Goal: Task Accomplishment & Management: Use online tool/utility

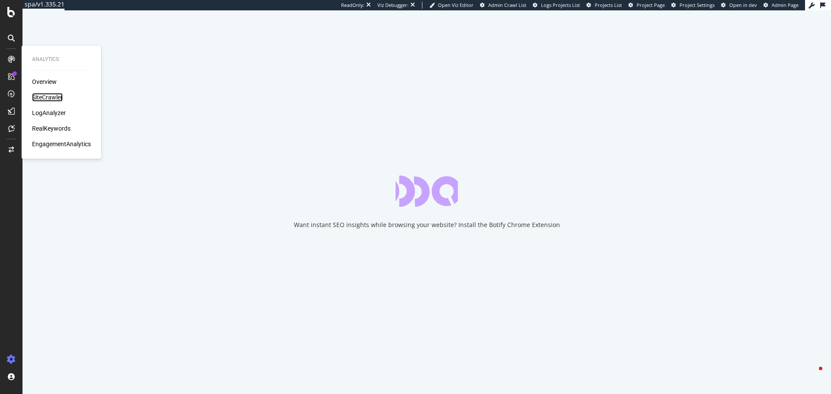
click at [47, 96] on div "SiteCrawler" at bounding box center [47, 97] width 31 height 9
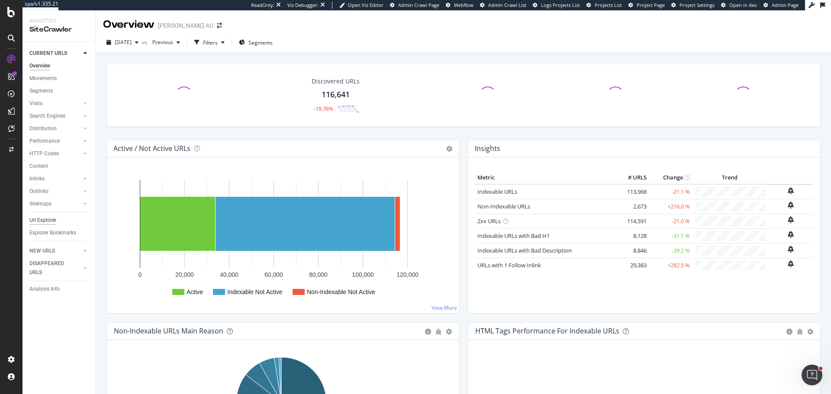
click at [42, 220] on div "Url Explorer" at bounding box center [42, 220] width 27 height 9
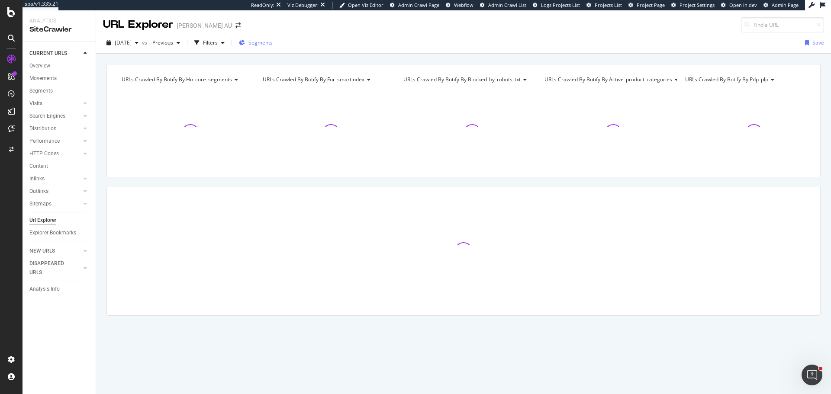
click at [271, 42] on span "Segments" at bounding box center [260, 42] width 24 height 7
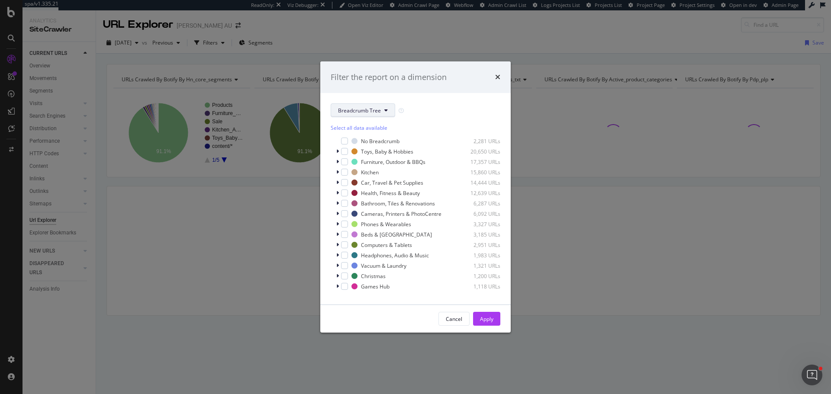
click at [373, 111] on span "Breadcrumb Tree" at bounding box center [359, 110] width 43 height 7
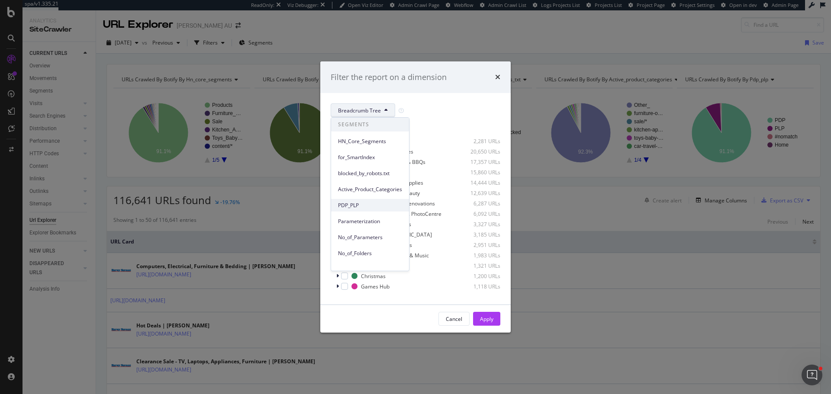
click at [355, 200] on div "PDP_PLP" at bounding box center [370, 205] width 78 height 13
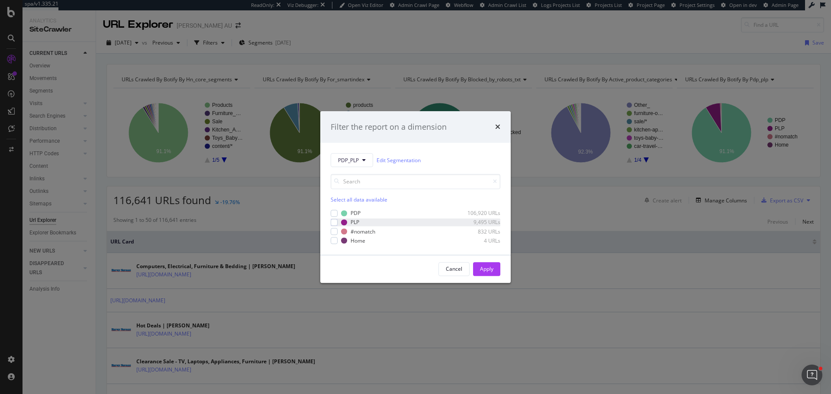
drag, startPoint x: 335, startPoint y: 224, endPoint x: 341, endPoint y: 224, distance: 5.6
click at [334, 224] on div "modal" at bounding box center [334, 222] width 7 height 7
click at [490, 269] on div "Apply" at bounding box center [486, 269] width 13 height 7
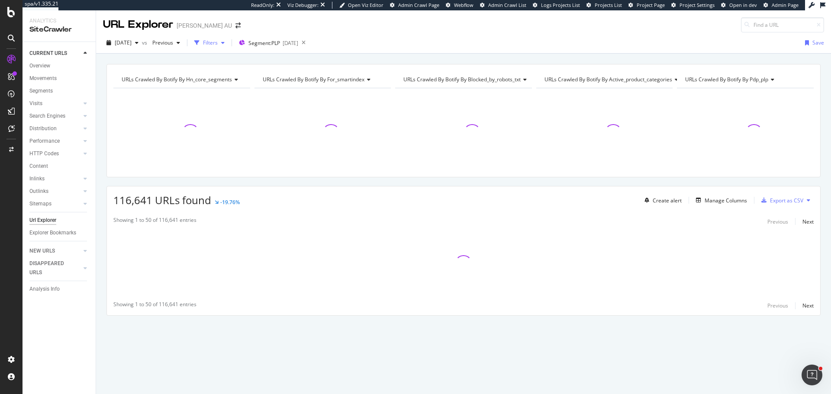
click at [218, 41] on div "Filters" at bounding box center [210, 42] width 15 height 7
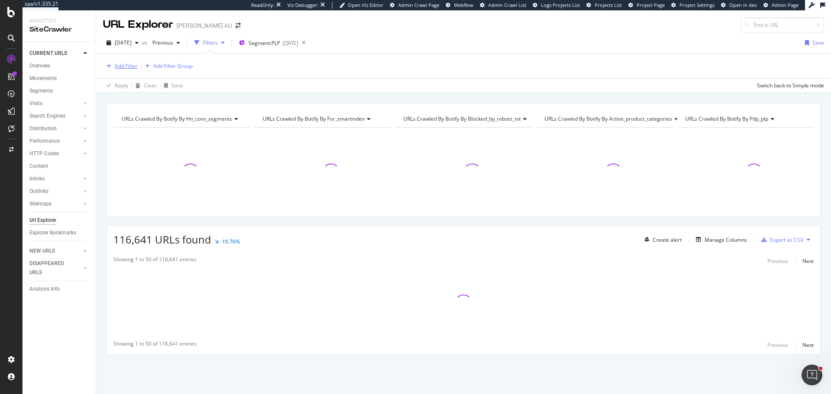
click at [132, 68] on div "Add Filter" at bounding box center [126, 65] width 23 height 7
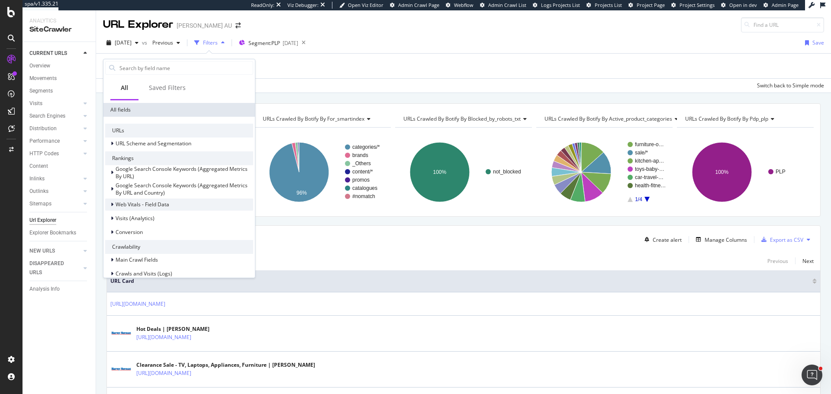
scroll to position [130, 0]
click at [169, 142] on span "URL Scheme and Segmentation" at bounding box center [154, 141] width 76 height 7
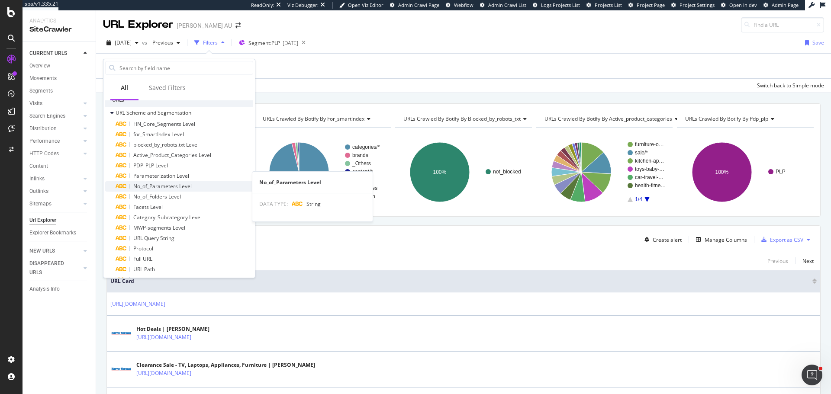
scroll to position [173, 0]
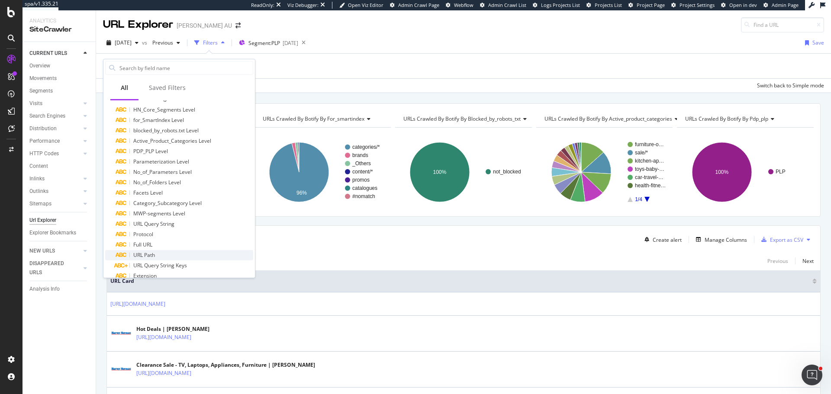
click at [157, 254] on div "URL Path" at bounding box center [185, 255] width 138 height 10
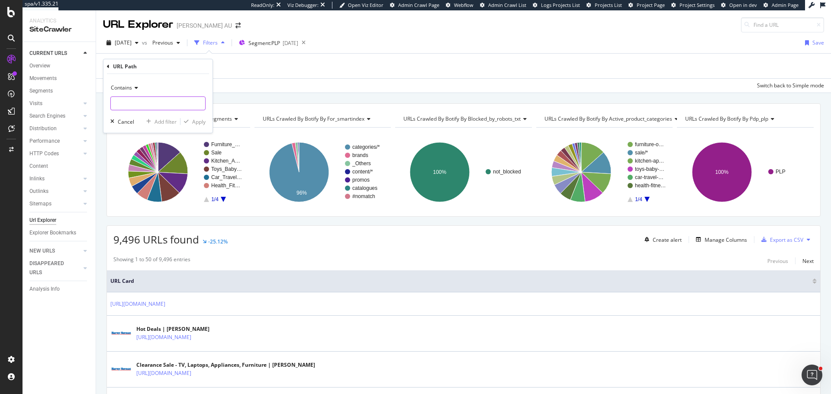
click at [131, 101] on input "text" at bounding box center [158, 103] width 94 height 14
paste input "https://www.harveynorman.com.au/phones-accessories-gps"
type input "/phones-accessories-gps"
click at [193, 123] on div "Apply" at bounding box center [198, 121] width 13 height 7
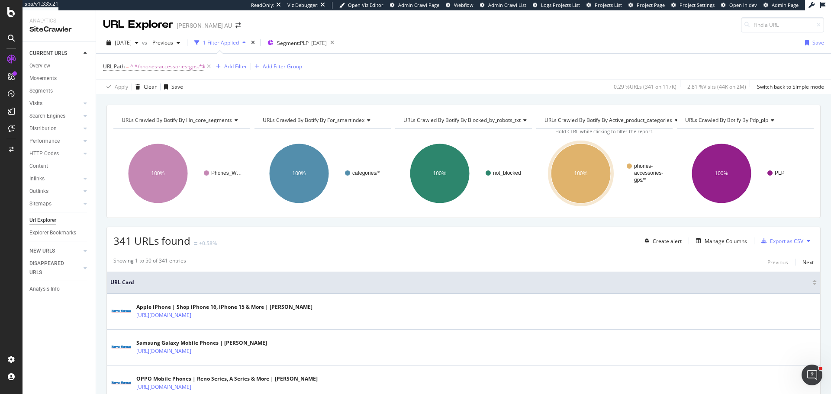
click at [235, 64] on div "Add Filter" at bounding box center [235, 66] width 23 height 7
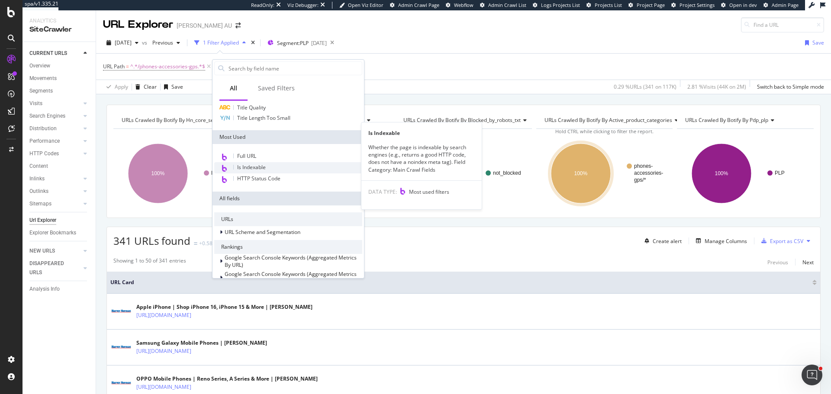
scroll to position [130, 0]
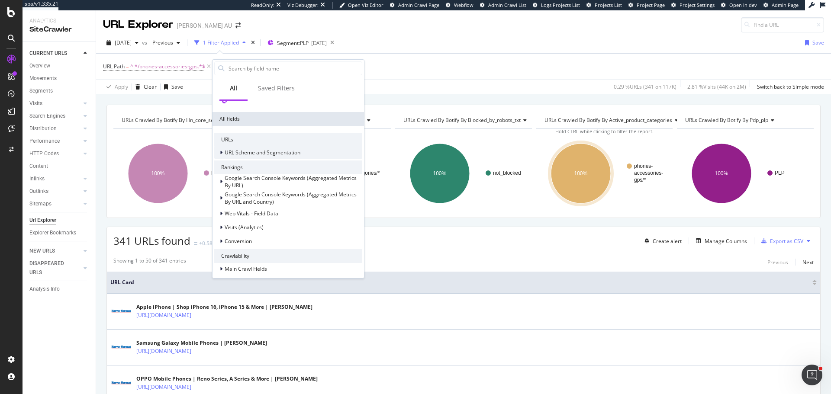
click at [280, 157] on div "URL Scheme and Segmentation" at bounding box center [257, 152] width 86 height 9
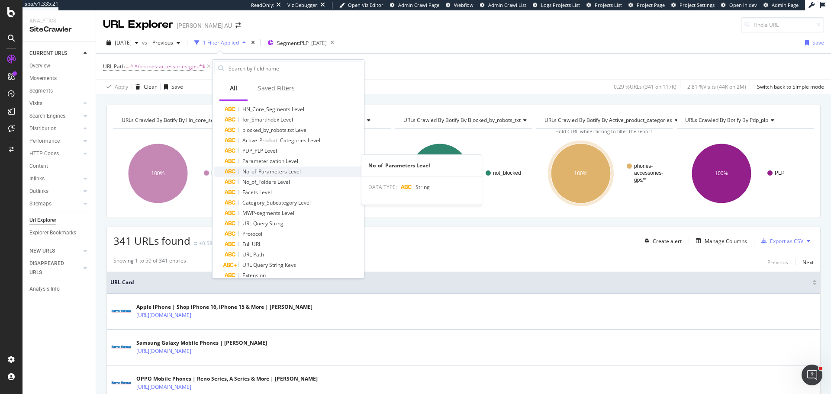
scroll to position [216, 0]
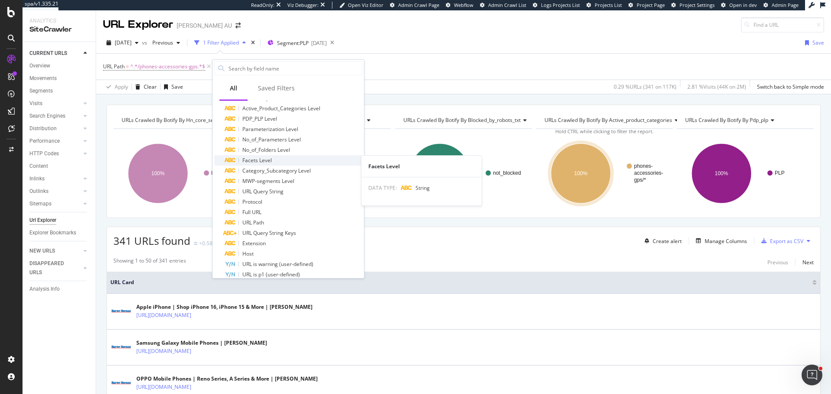
click at [261, 161] on span "Facets Level" at bounding box center [256, 160] width 29 height 7
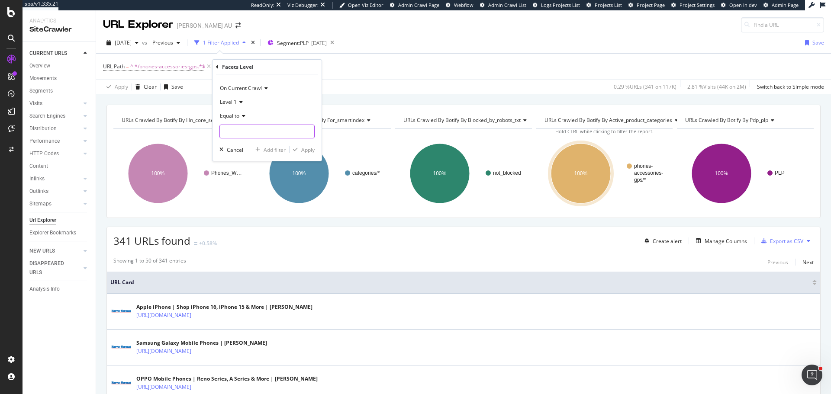
click at [258, 133] on input "text" at bounding box center [267, 132] width 94 height 14
click at [251, 144] on span "Other" at bounding box center [251, 142] width 58 height 7
type input "Other"
click at [304, 152] on div "Apply" at bounding box center [307, 149] width 13 height 7
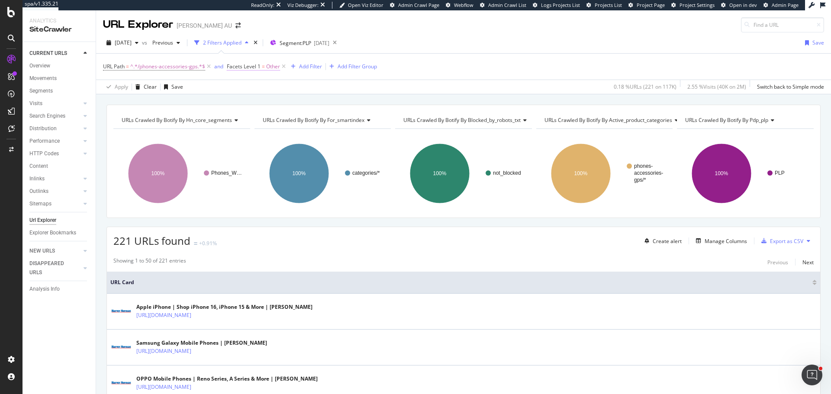
click at [257, 68] on span "Facets Level 1" at bounding box center [244, 66] width 34 height 7
click at [251, 115] on span "Equal to" at bounding box center [243, 114] width 19 height 7
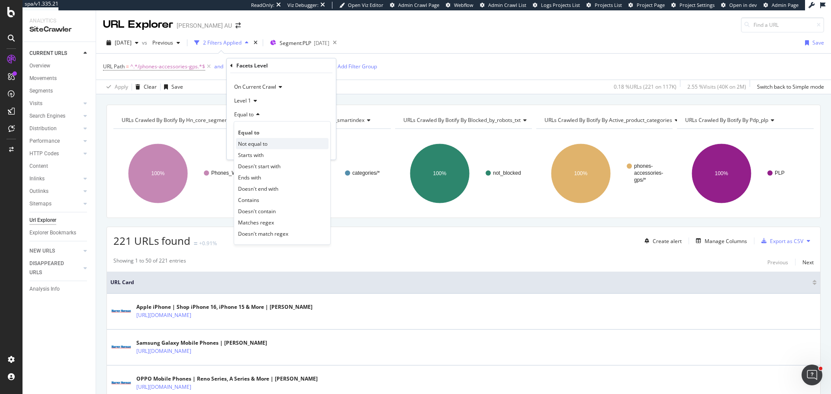
click at [260, 142] on span "Not equal to" at bounding box center [252, 143] width 29 height 7
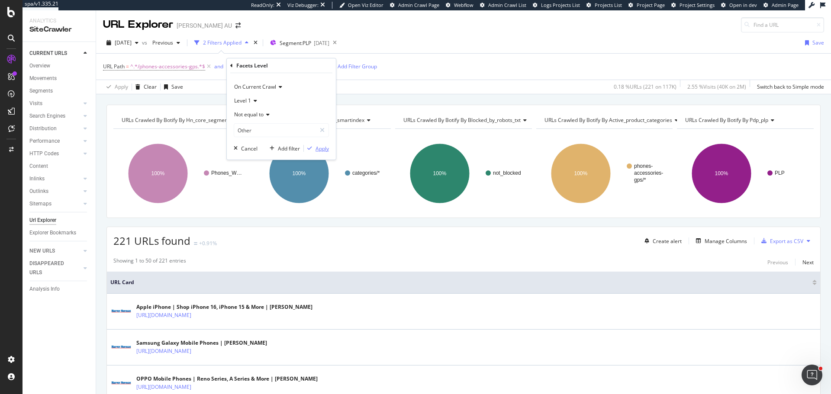
click at [318, 149] on div "Apply" at bounding box center [321, 148] width 13 height 7
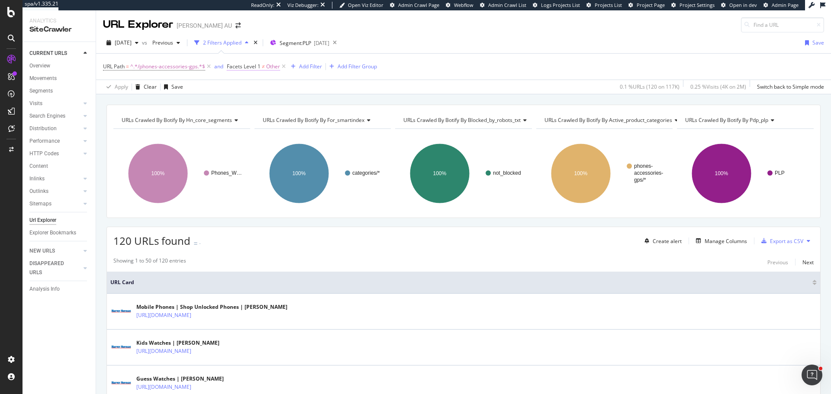
click at [256, 69] on span "Facets Level 1" at bounding box center [244, 66] width 34 height 7
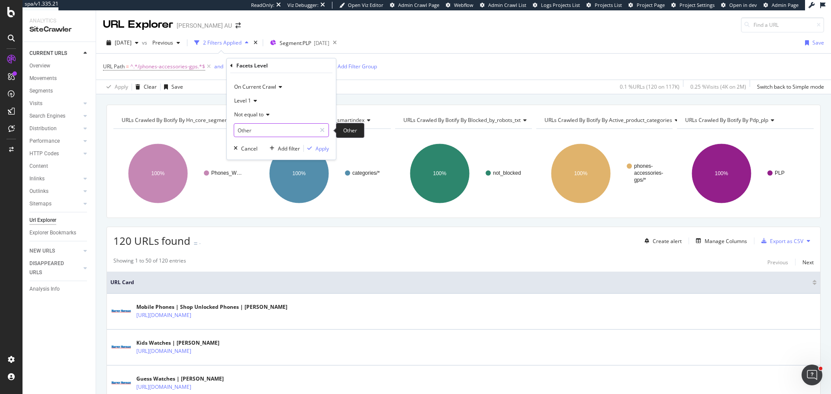
click at [252, 129] on input "Other" at bounding box center [275, 130] width 82 height 14
click at [257, 117] on span "Not equal to" at bounding box center [248, 114] width 29 height 7
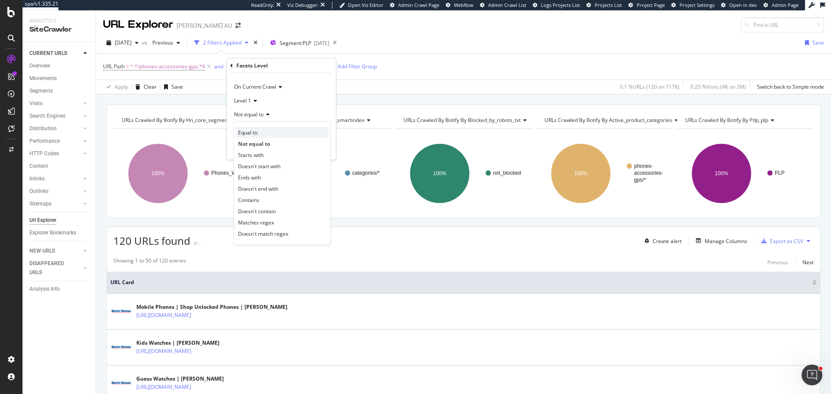
click at [269, 137] on div "Equal to" at bounding box center [282, 132] width 93 height 11
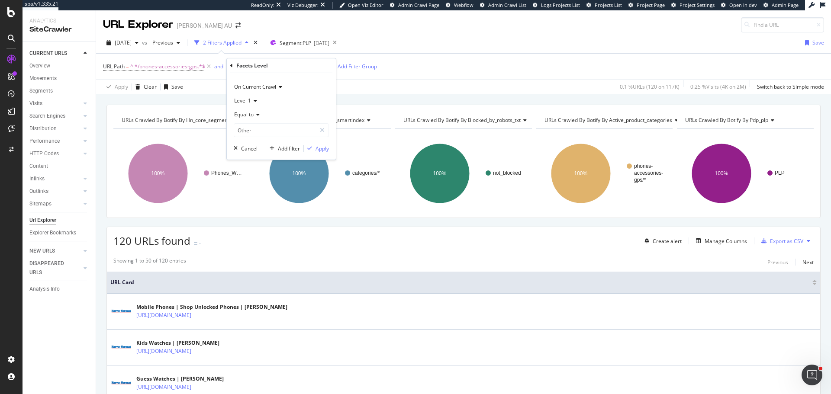
click at [329, 151] on div "On Current Crawl Level 1 Equal to Other Other Cancel Add filter Apply" at bounding box center [281, 116] width 109 height 87
click at [337, 145] on rect "A chart." at bounding box center [321, 173] width 135 height 75
click at [264, 73] on div "URL Path = ^.*/phones-accessories-gps.*$ and Facets Level 1 ≠ Other Add Filter …" at bounding box center [463, 67] width 721 height 26
click at [264, 69] on span "≠" at bounding box center [263, 66] width 3 height 7
click at [260, 129] on input "Other" at bounding box center [275, 130] width 82 height 14
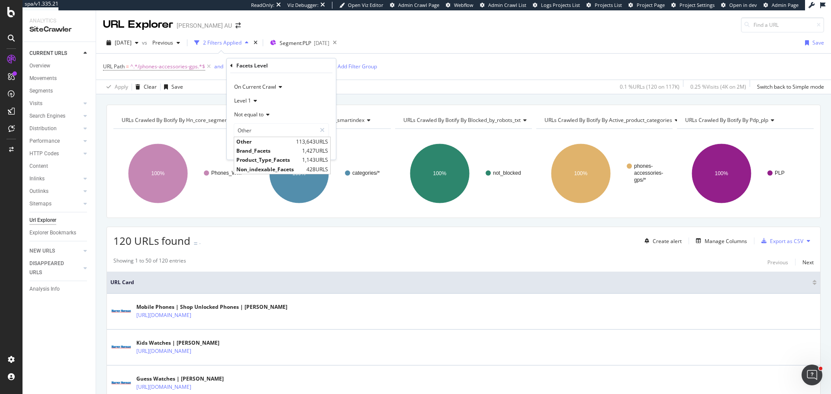
click at [259, 117] on span "Not equal to" at bounding box center [248, 114] width 29 height 7
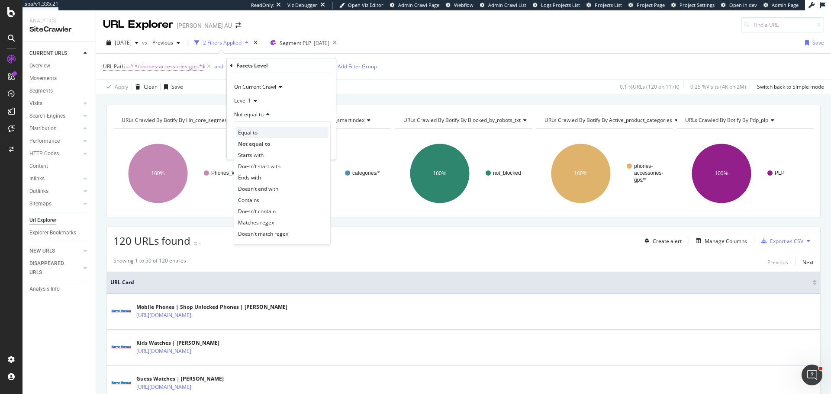
click at [261, 135] on div "Equal to" at bounding box center [282, 132] width 93 height 11
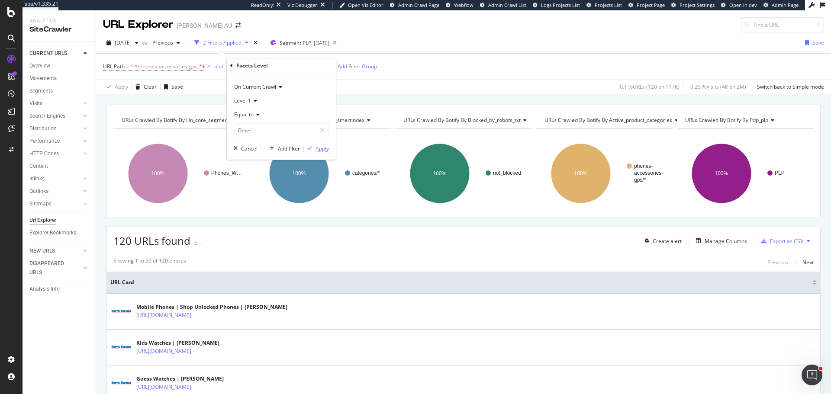
click at [318, 148] on div "Apply" at bounding box center [321, 148] width 13 height 7
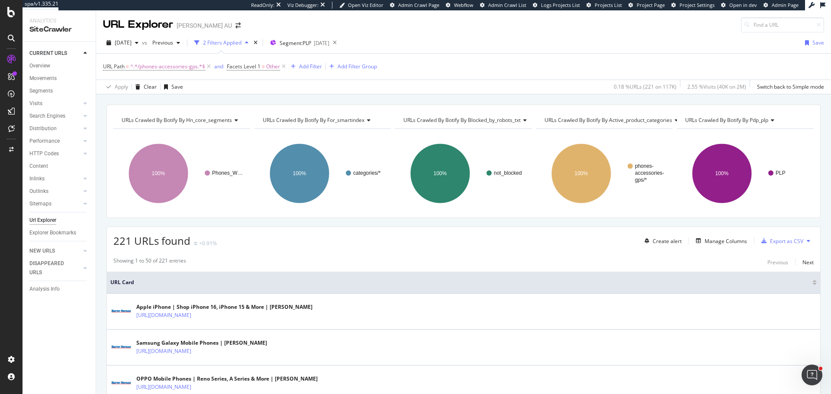
click at [293, 86] on div "Apply Clear Save 0.18 % URLs ( 221 on 117K ) 2.55 % Visits ( 40K on 2M ) Switch…" at bounding box center [463, 87] width 735 height 14
click at [283, 71] on icon at bounding box center [283, 66] width 7 height 9
click at [255, 63] on span "Facets Level 1" at bounding box center [244, 66] width 34 height 7
click at [250, 116] on span "Equal to" at bounding box center [243, 114] width 19 height 7
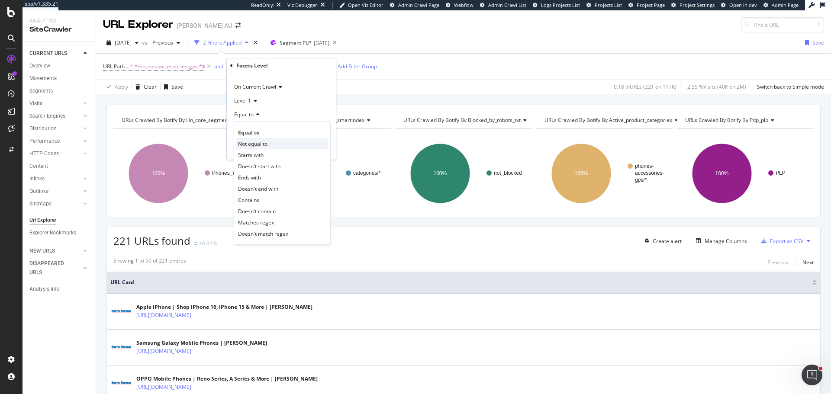
click at [254, 143] on span "Not equal to" at bounding box center [252, 143] width 29 height 7
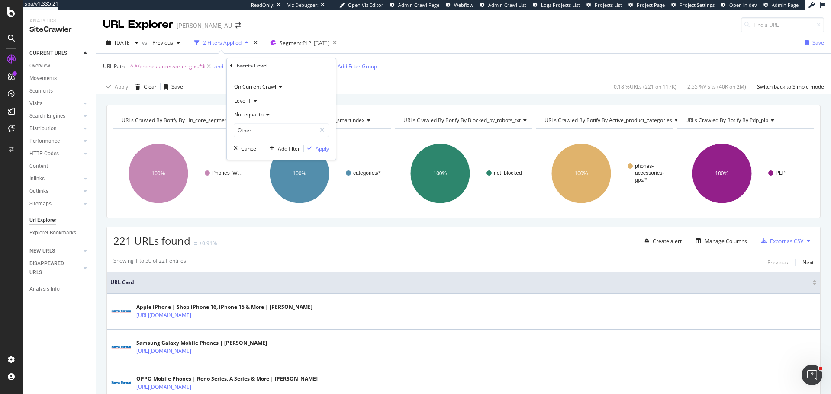
click at [322, 148] on div "Apply" at bounding box center [321, 148] width 13 height 7
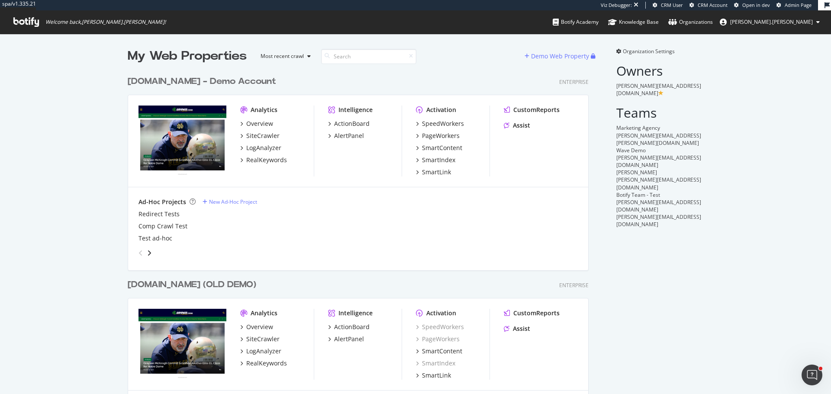
scroll to position [373, 461]
click at [442, 158] on div "SmartIndex" at bounding box center [438, 160] width 33 height 9
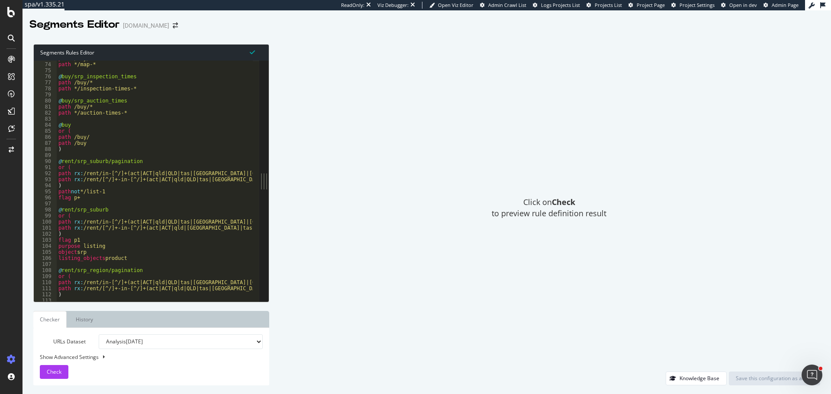
scroll to position [441, 0]
click at [45, 371] on button "Check" at bounding box center [54, 372] width 29 height 14
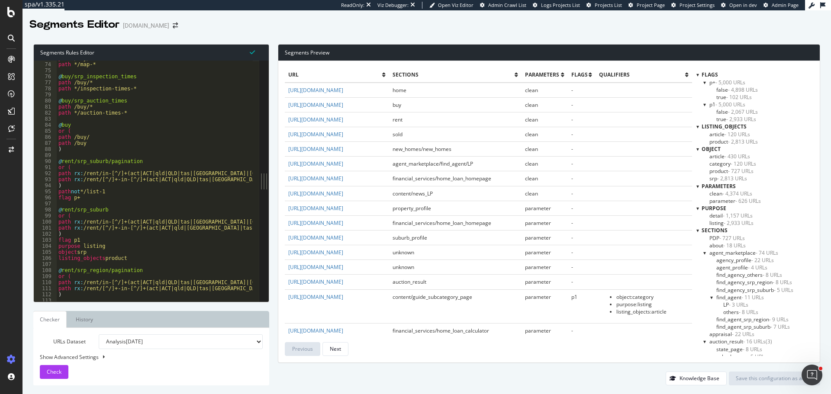
click at [714, 134] on span "article - 120 URLs" at bounding box center [729, 134] width 41 height 7
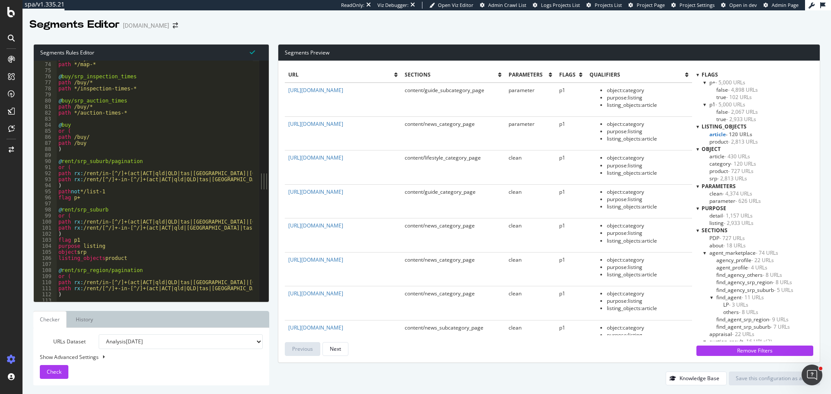
click at [714, 134] on span "article - 120 URLs" at bounding box center [730, 134] width 43 height 7
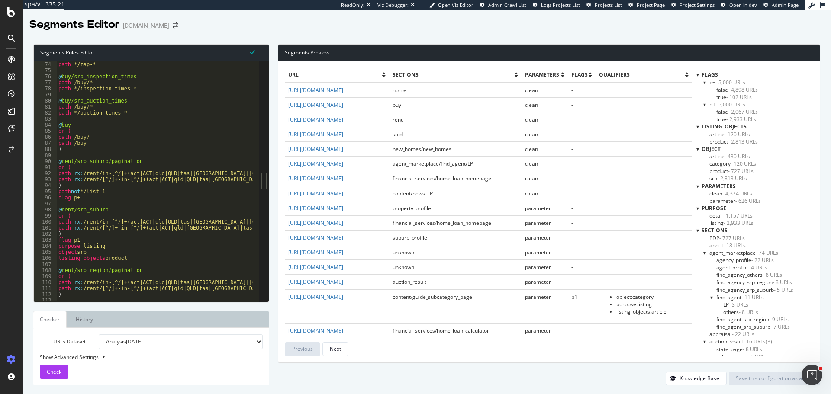
click at [719, 141] on span "product - 2,813 URLs" at bounding box center [733, 141] width 48 height 7
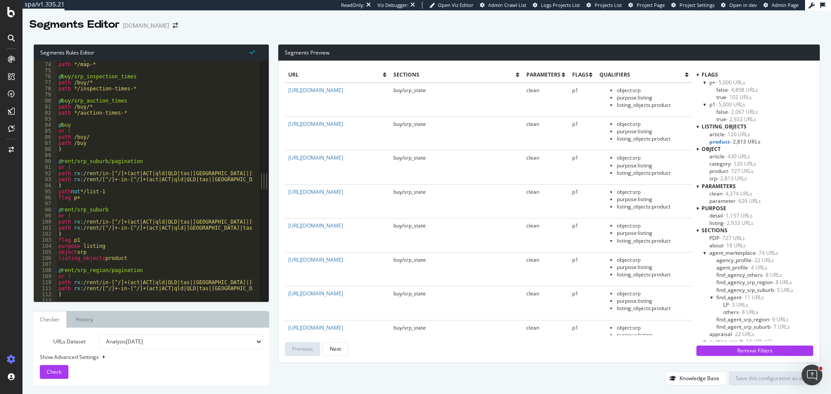
click at [730, 142] on span "- 2,813 URLs" at bounding box center [745, 141] width 31 height 7
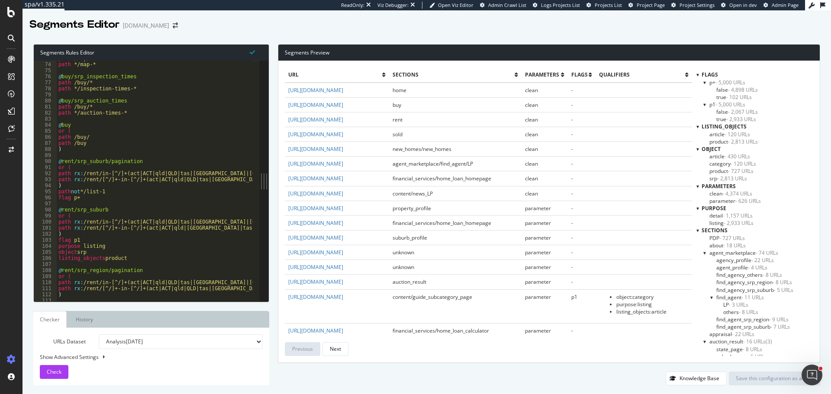
click at [724, 154] on span "- 430 URLs" at bounding box center [737, 156] width 26 height 7
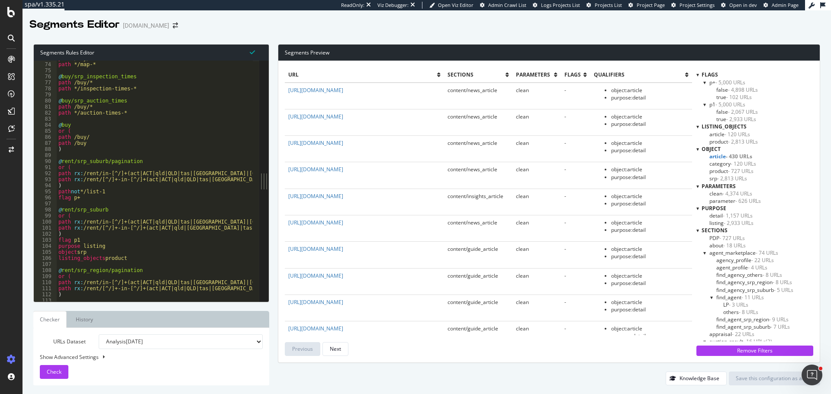
click at [726, 154] on span "- 430 URLs" at bounding box center [739, 156] width 26 height 7
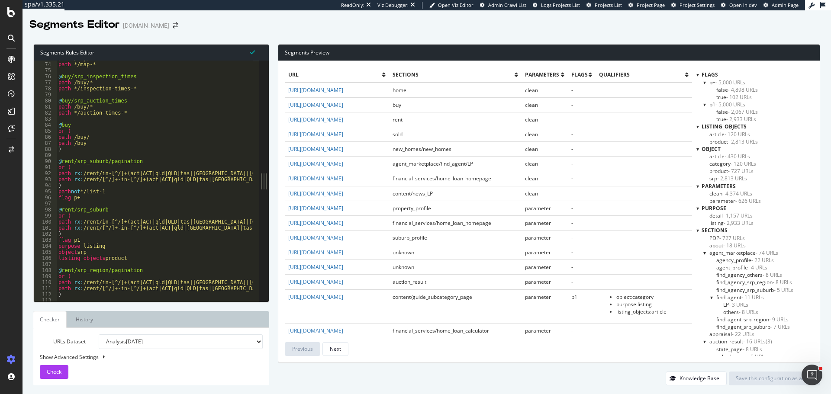
click at [724, 137] on span "- 120 URLs" at bounding box center [737, 134] width 26 height 7
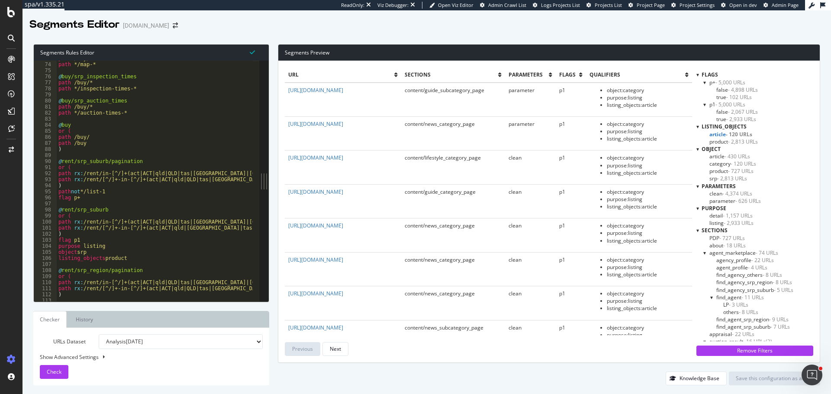
click at [726, 137] on span "- 120 URLs" at bounding box center [739, 134] width 26 height 7
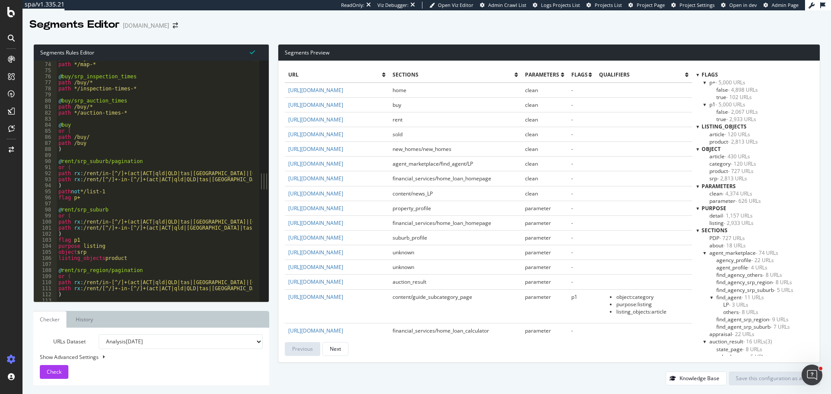
click at [726, 153] on span "- 430 URLs" at bounding box center [737, 156] width 26 height 7
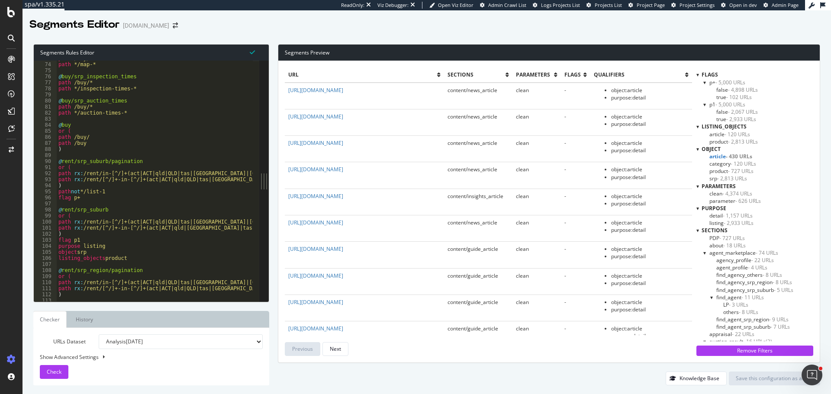
click at [729, 156] on span "- 430 URLs" at bounding box center [739, 156] width 26 height 7
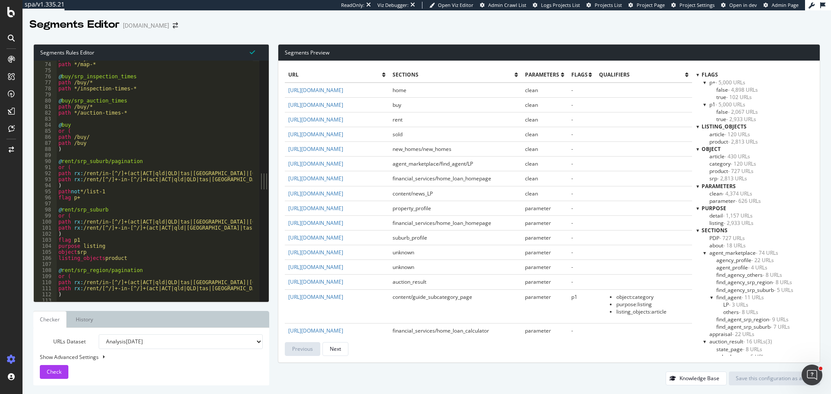
click at [737, 164] on span "- 120 URLs" at bounding box center [743, 163] width 26 height 7
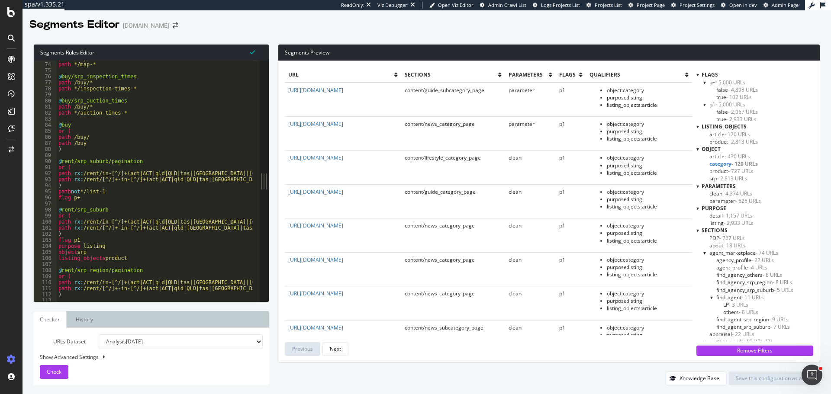
click at [737, 164] on span "- 120 URLs" at bounding box center [744, 163] width 26 height 7
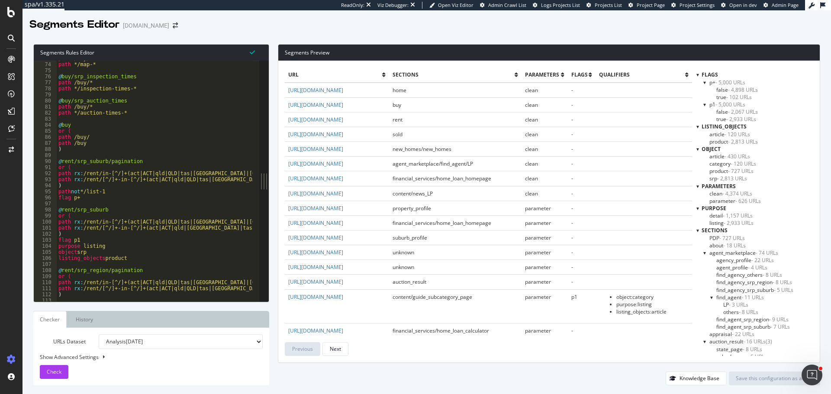
click at [716, 171] on span "product - 727 URLs" at bounding box center [731, 170] width 44 height 7
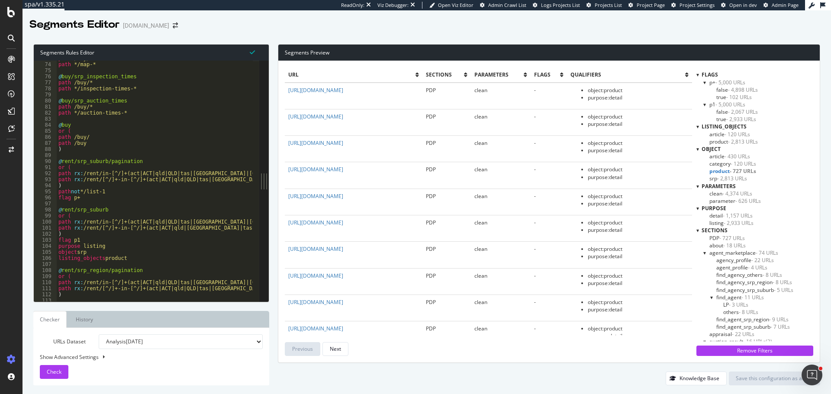
click at [716, 171] on span "product - 727 URLs" at bounding box center [732, 170] width 47 height 7
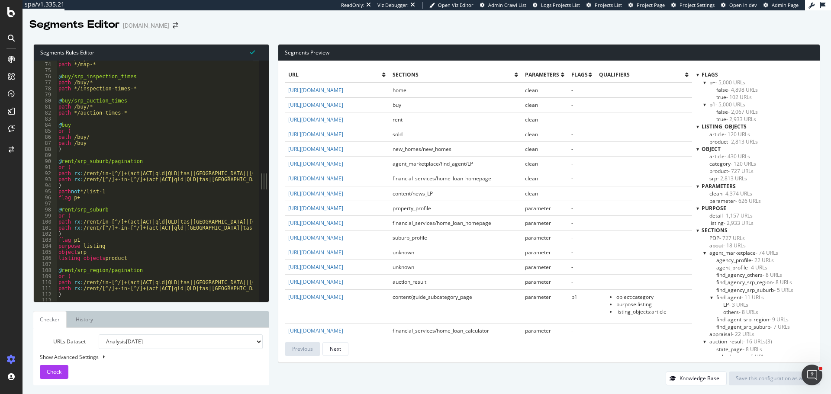
click at [724, 177] on span "- 2,813 URLs" at bounding box center [732, 178] width 30 height 7
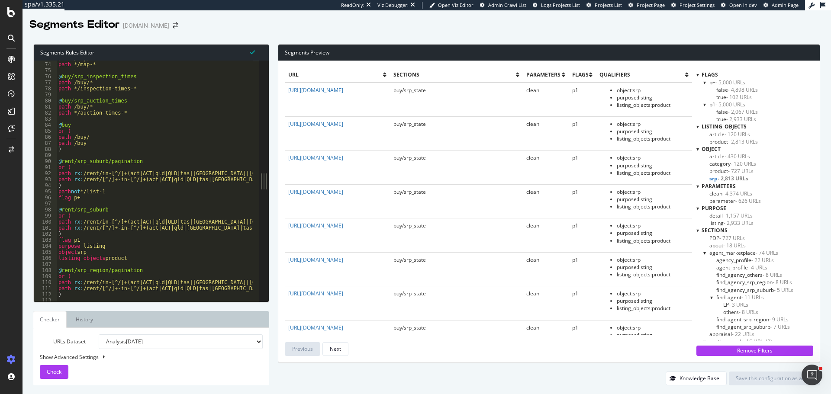
click at [724, 178] on span "- 2,813 URLs" at bounding box center [732, 178] width 31 height 7
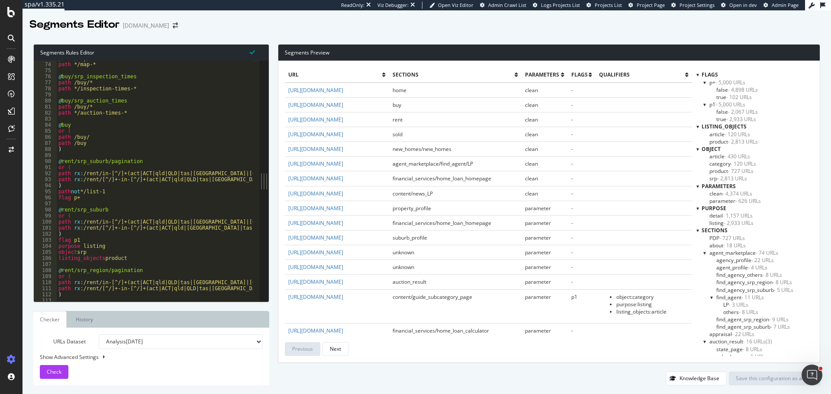
click at [733, 213] on span "- 1,157 URLs" at bounding box center [738, 215] width 30 height 7
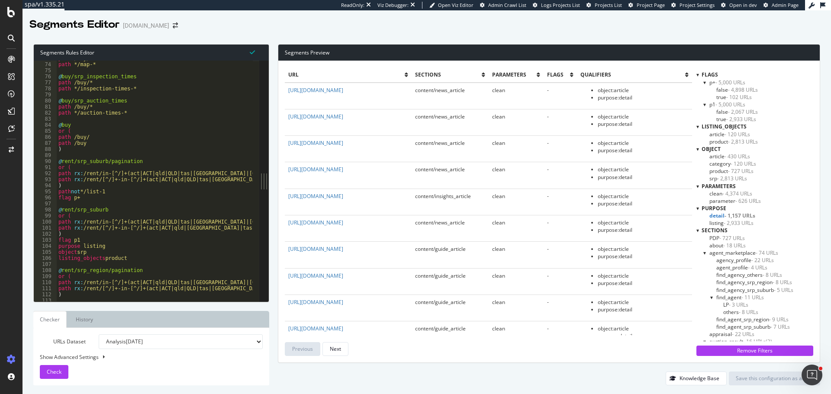
click at [732, 215] on span "- 1,157 URLs" at bounding box center [739, 215] width 31 height 7
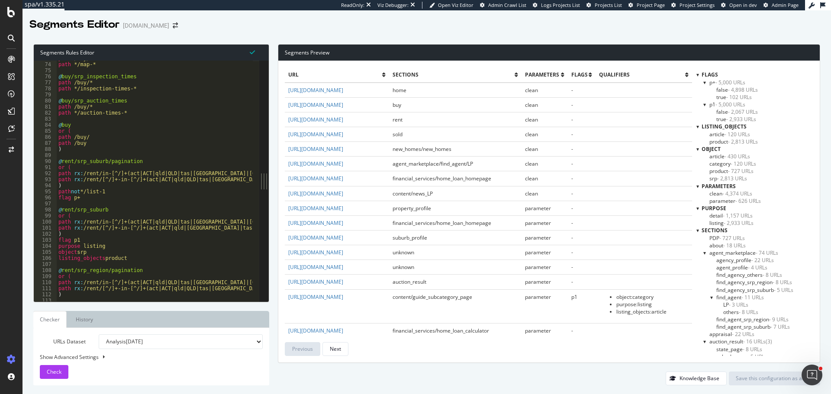
click at [735, 228] on div "sections" at bounding box center [754, 230] width 117 height 7
click at [735, 222] on span "- 2,933 URLs" at bounding box center [739, 222] width 30 height 7
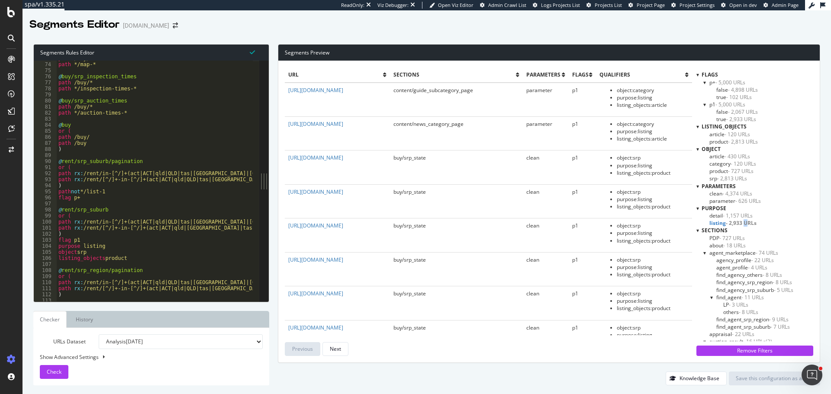
click at [735, 222] on span "- 2,933 URLs" at bounding box center [741, 222] width 31 height 7
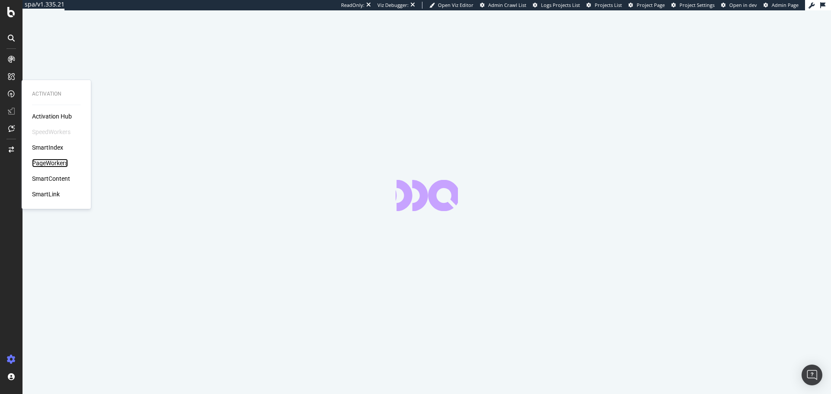
click at [49, 162] on div "PageWorkers" at bounding box center [50, 163] width 36 height 9
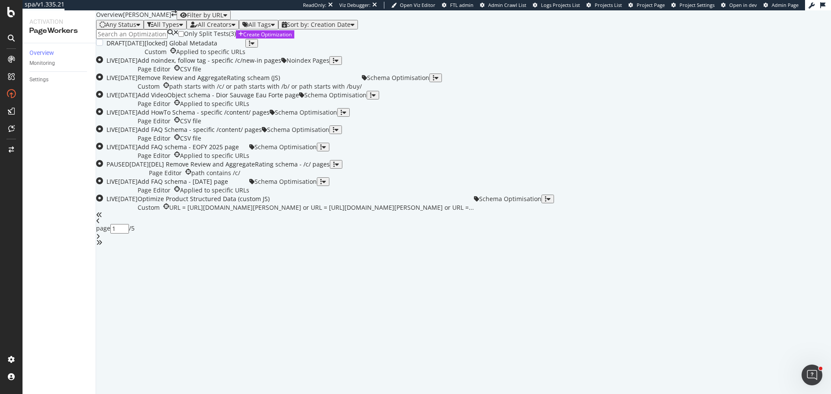
click at [245, 56] on div "Custom Applied to specific URLs" at bounding box center [195, 52] width 101 height 9
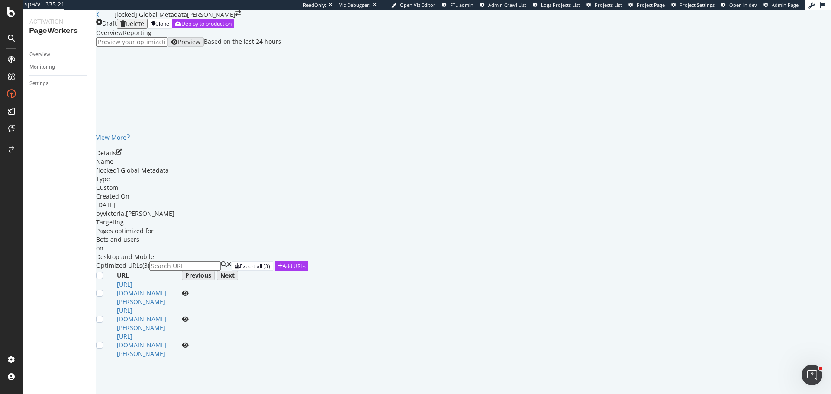
scroll to position [64, 0]
click at [122, 155] on icon "pen-to-square" at bounding box center [119, 152] width 6 height 6
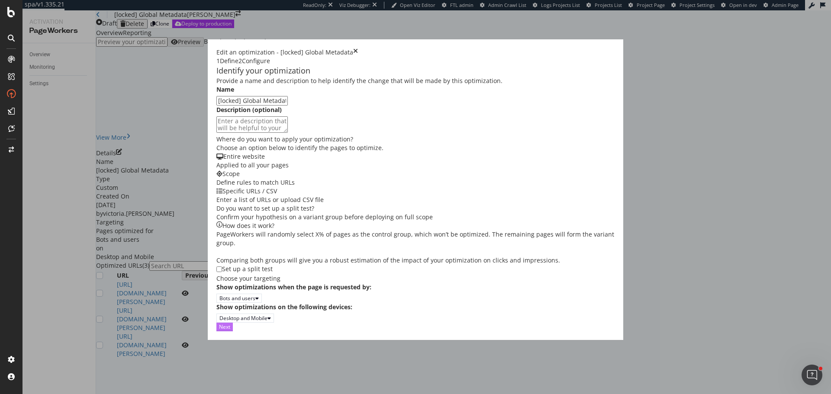
click at [230, 331] on div "Next" at bounding box center [224, 326] width 11 height 7
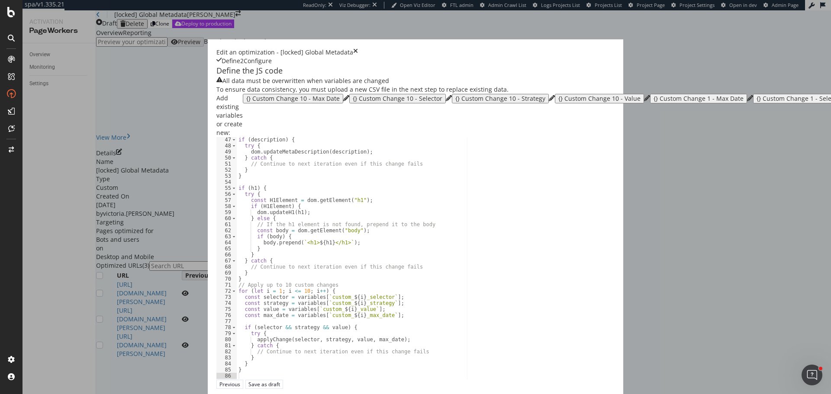
scroll to position [176, 0]
click at [208, 196] on div "Edit an optimization - [locked] Global Metadata Define 2 Configure Define the J…" at bounding box center [415, 218] width 415 height 358
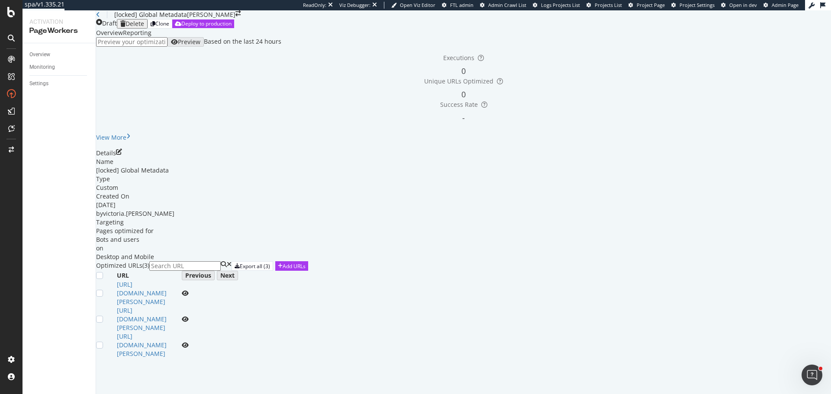
click at [48, 45] on div "Overview Monitoring Settings" at bounding box center [59, 218] width 73 height 351
click at [48, 50] on div "Overview" at bounding box center [39, 54] width 21 height 9
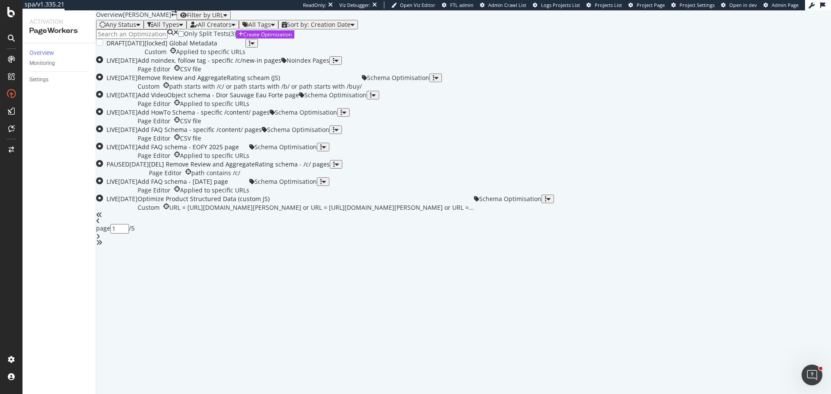
click at [245, 48] on div "[locked] Global Metadata" at bounding box center [195, 43] width 101 height 9
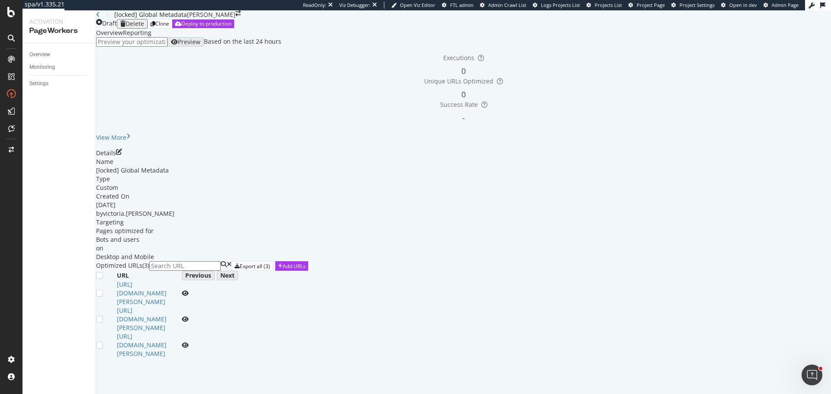
scroll to position [64, 0]
click at [189, 296] on icon "eye" at bounding box center [185, 293] width 7 height 6
click at [167, 306] on link "https://www.myer.com.au/p/chloe-atelier-des-fleurs-jasminum-sambac-eau-de-parfum" at bounding box center [142, 293] width 50 height 26
click at [52, 54] on link "Overview" at bounding box center [59, 54] width 60 height 9
